Goal: Task Accomplishment & Management: Use online tool/utility

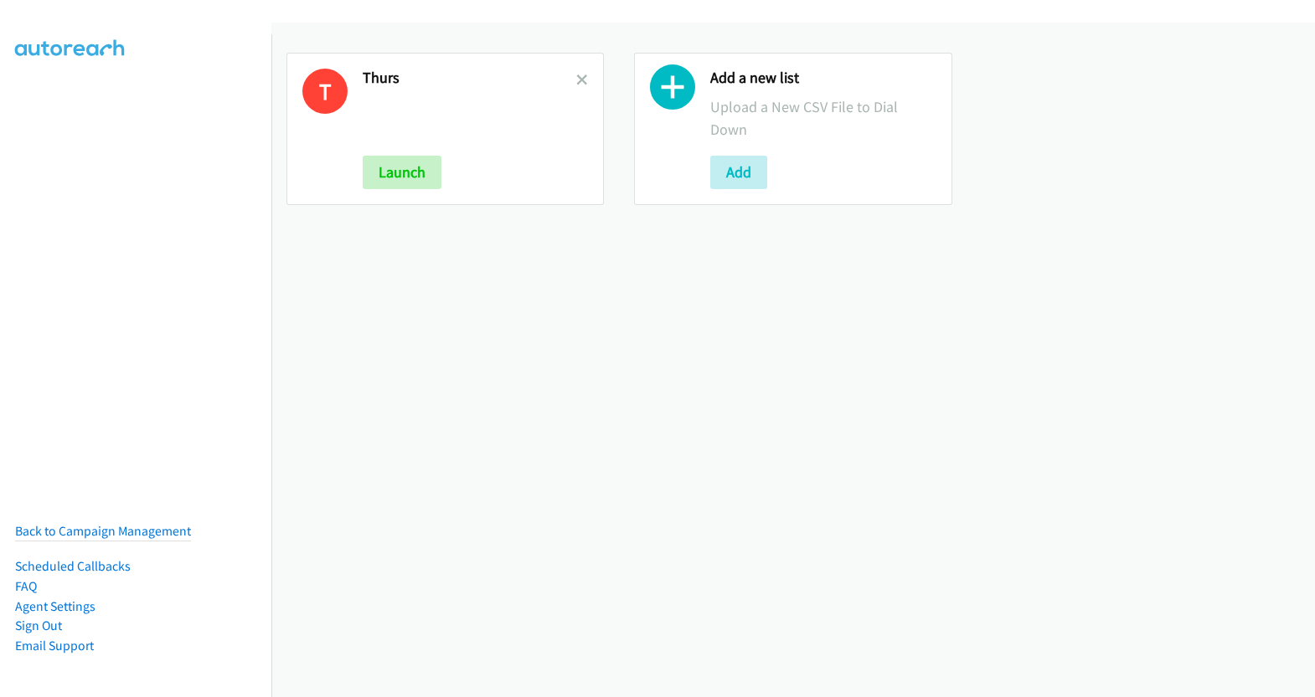
click at [585, 77] on div "T Thurs Launch" at bounding box center [444, 129] width 317 height 152
click at [567, 79] on h2 "Thurs" at bounding box center [470, 78] width 214 height 19
click at [576, 79] on icon at bounding box center [582, 81] width 12 height 12
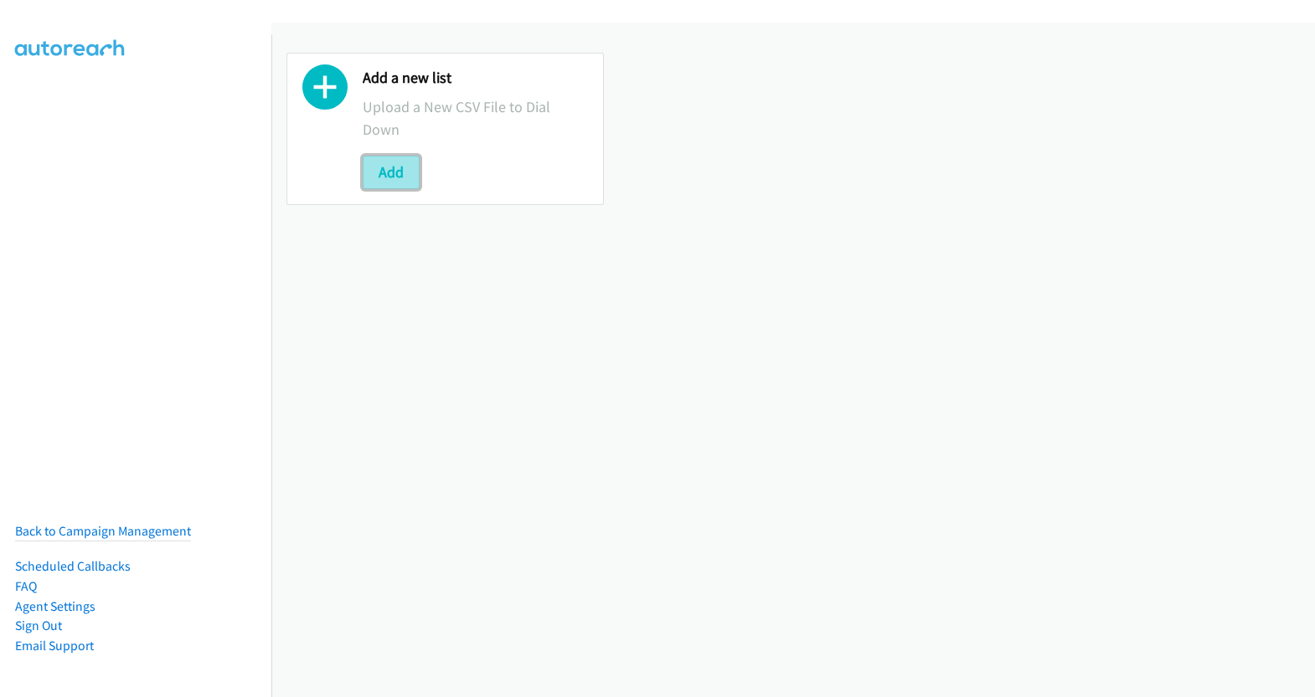
click at [391, 176] on button "Add" at bounding box center [391, 172] width 57 height 33
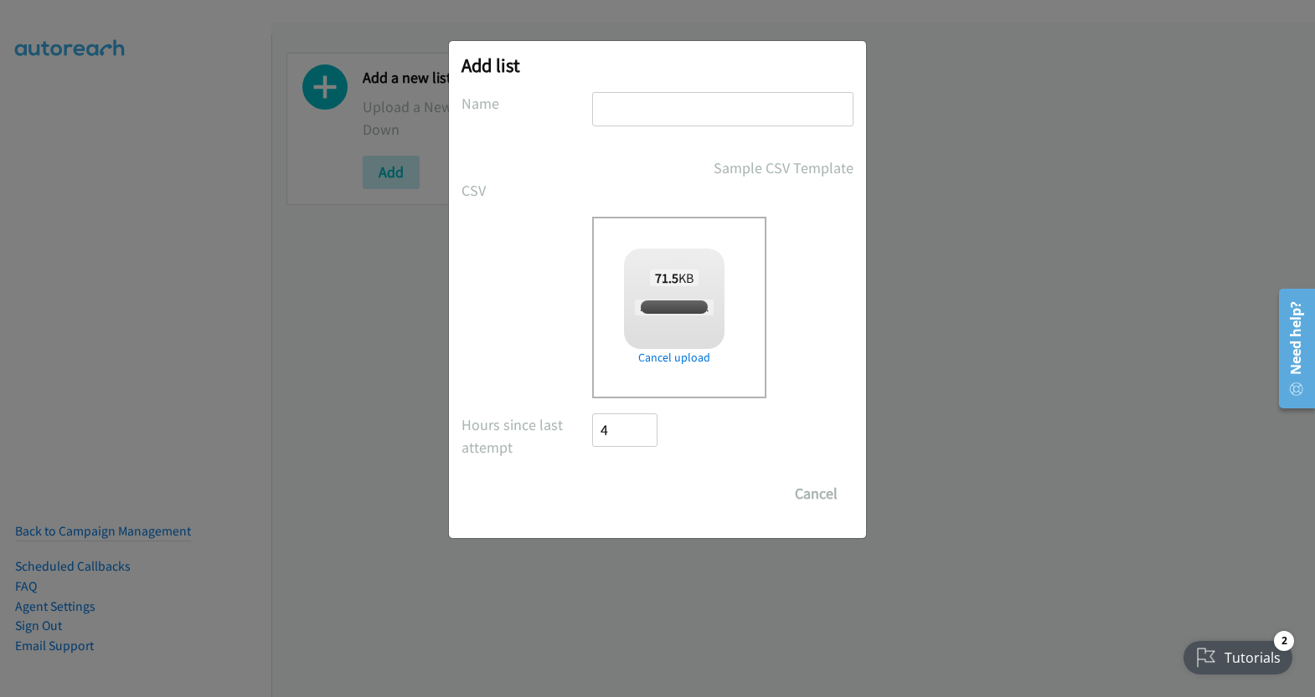
click at [688, 111] on input "text" at bounding box center [722, 109] width 261 height 34
checkbox input "true"
type input "thurs"
click at [629, 495] on input "Save List" at bounding box center [636, 493] width 88 height 33
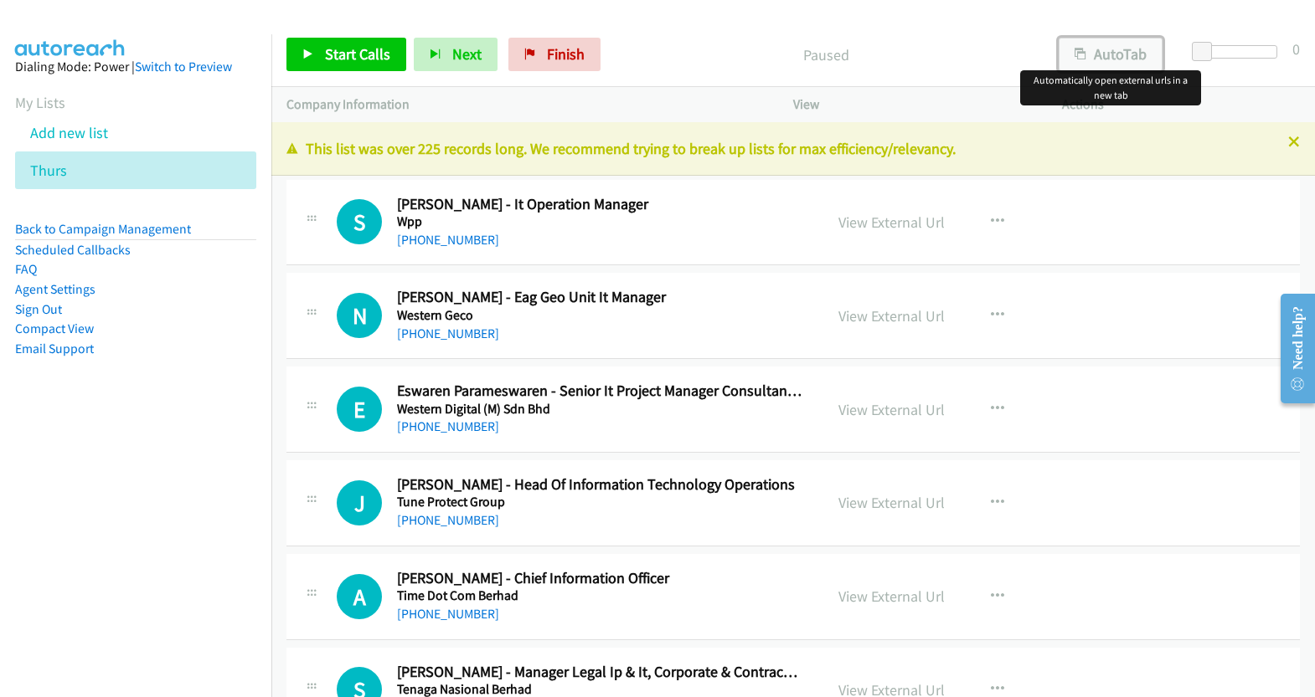
drag, startPoint x: 1123, startPoint y: 46, endPoint x: 1179, endPoint y: 51, distance: 56.3
click at [1123, 46] on button "AutoTab" at bounding box center [1110, 54] width 104 height 33
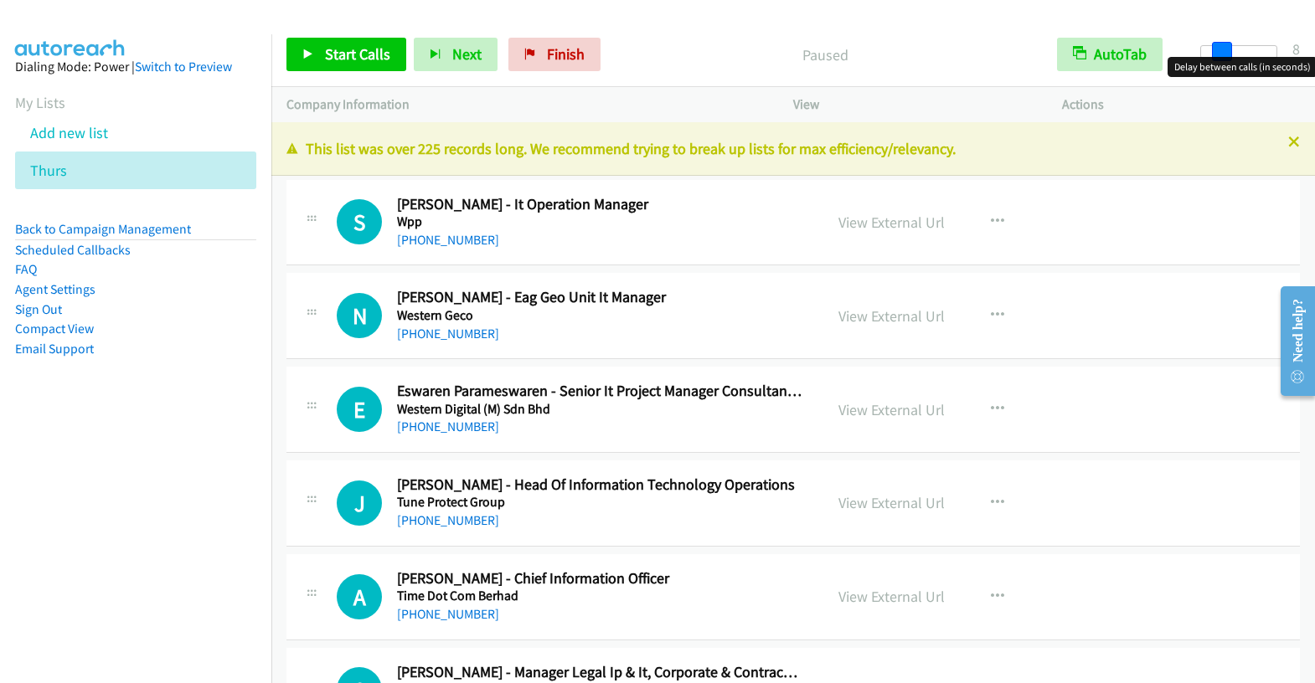
drag, startPoint x: 1207, startPoint y: 55, endPoint x: 1227, endPoint y: 56, distance: 20.1
click at [1227, 56] on body "Start Calls Pause Next Finish Paused AutoTab AutoTab 8 Company Information Info…" at bounding box center [657, 40] width 1315 height 80
click at [1227, 45] on span at bounding box center [1224, 52] width 20 height 20
click at [889, 223] on link "View External Url" at bounding box center [891, 222] width 106 height 19
click at [325, 54] on span "Start Calls" at bounding box center [357, 53] width 65 height 19
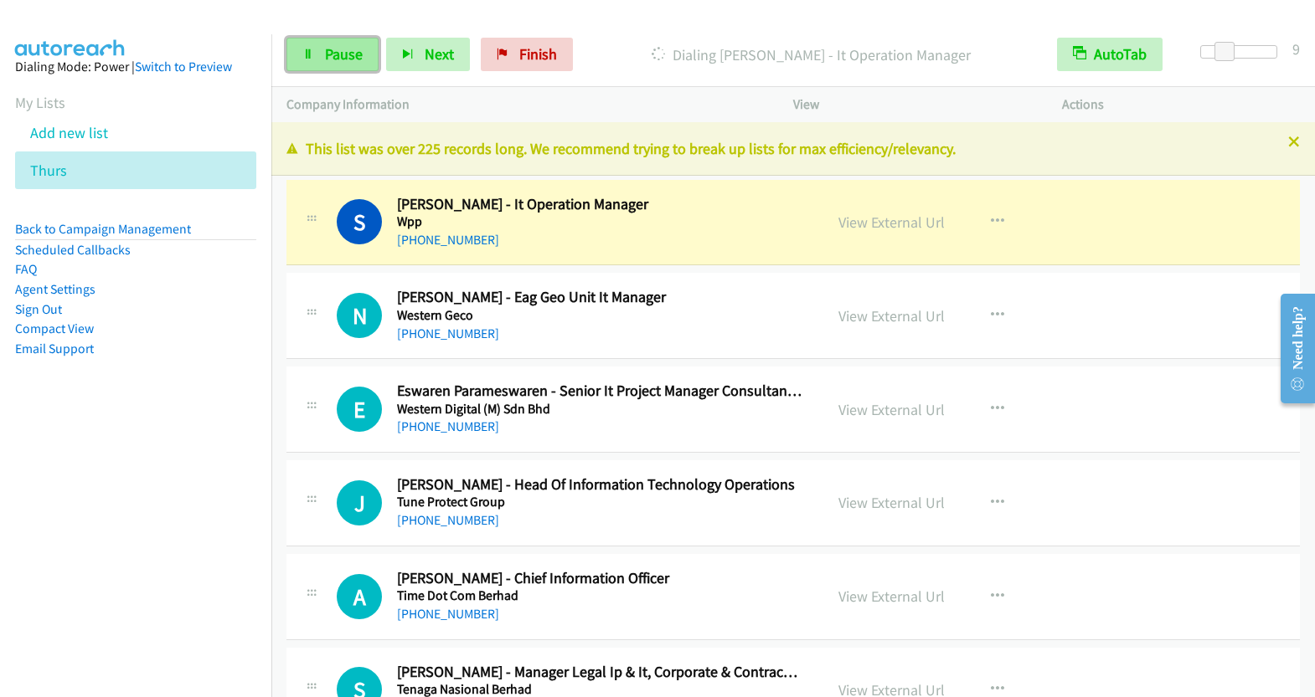
click at [317, 56] on link "Pause" at bounding box center [332, 54] width 92 height 33
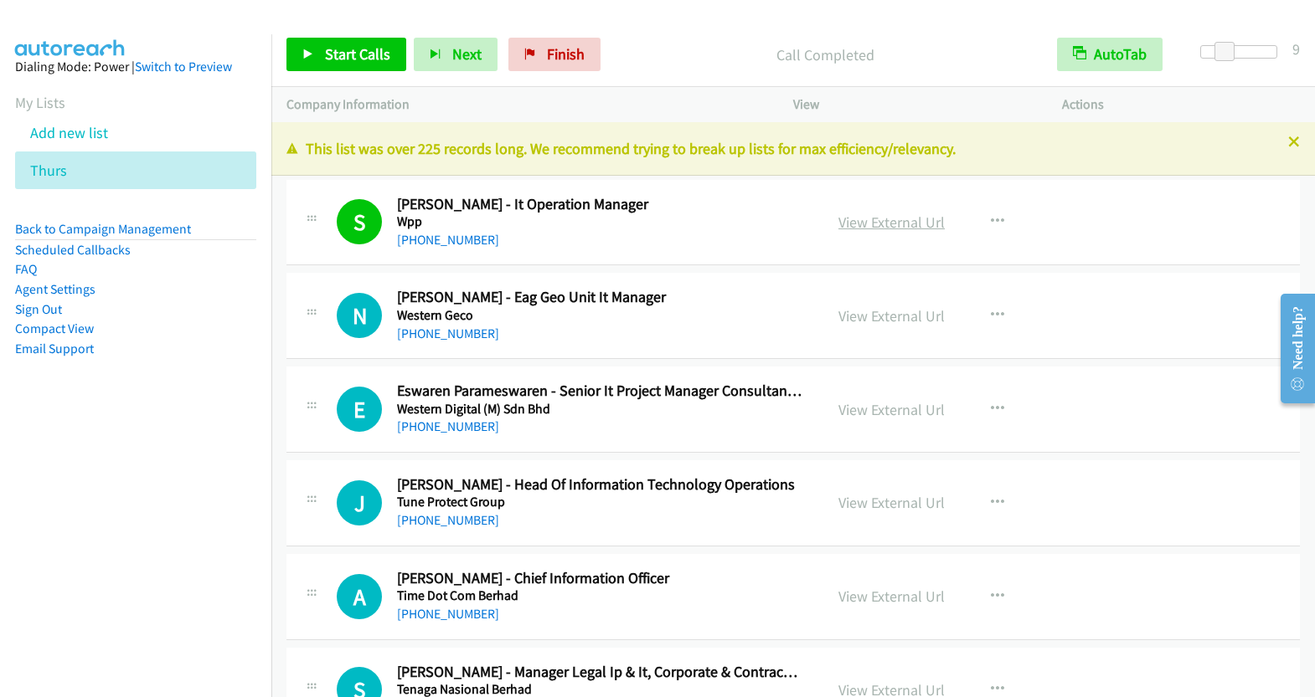
click at [918, 225] on link "View External Url" at bounding box center [891, 222] width 106 height 19
click at [980, 211] on button "button" at bounding box center [997, 221] width 45 height 33
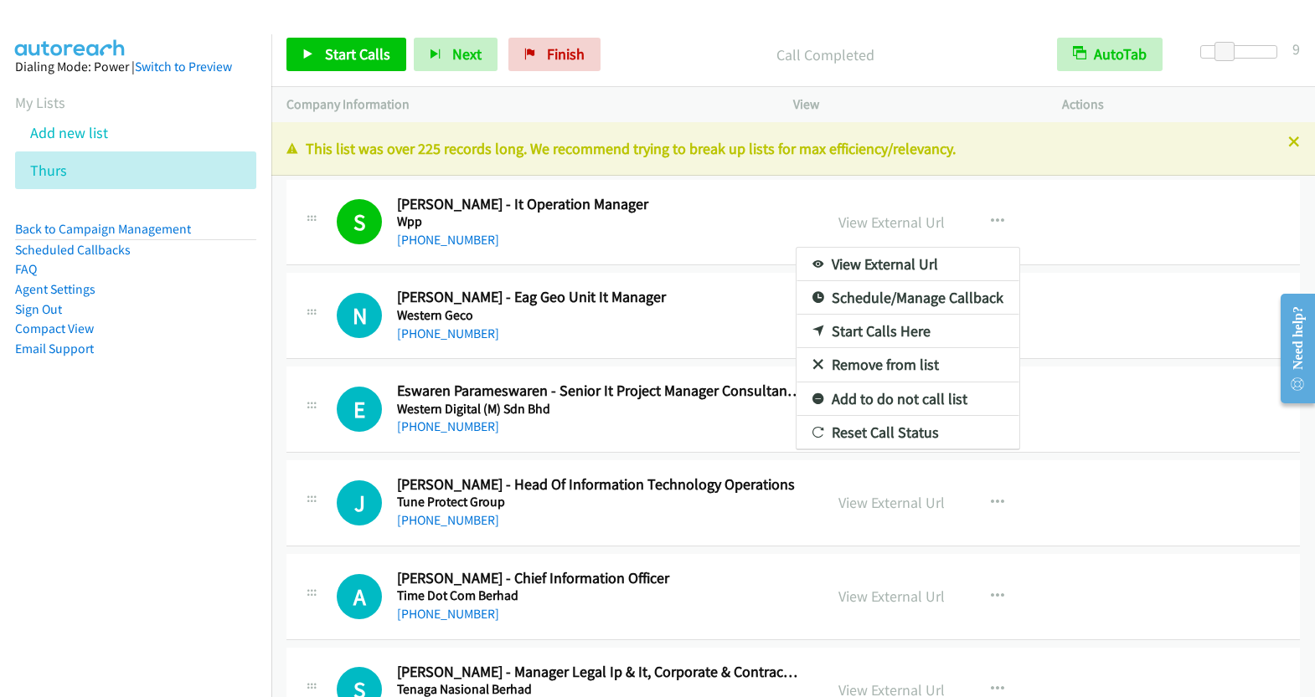
click at [880, 324] on link "Start Calls Here" at bounding box center [907, 331] width 223 height 33
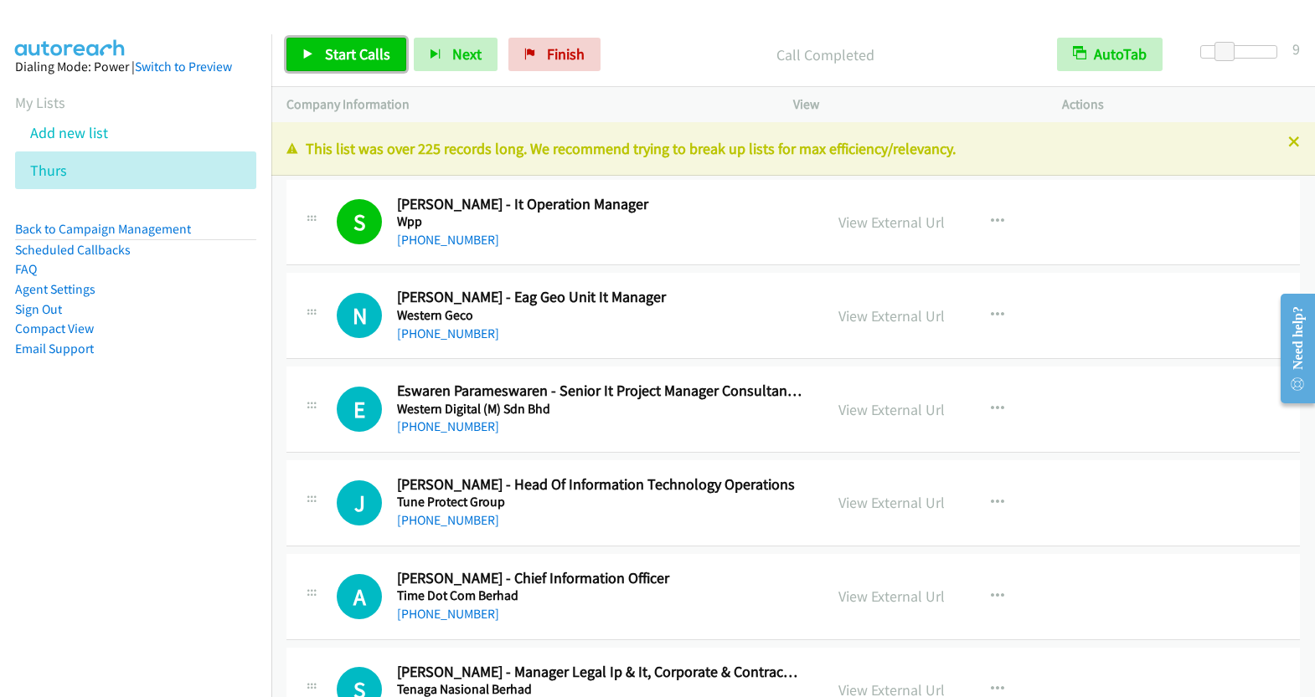
click at [374, 54] on span "Start Calls" at bounding box center [357, 53] width 65 height 19
